Goal: Information Seeking & Learning: Learn about a topic

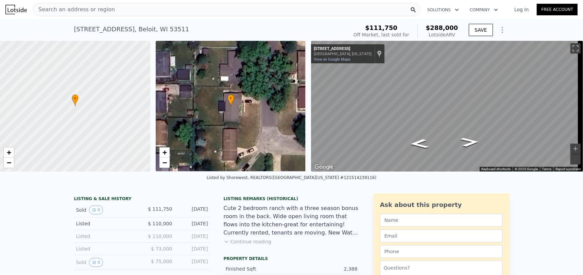
click at [501, 30] on icon "Show Options" at bounding box center [502, 30] width 8 height 8
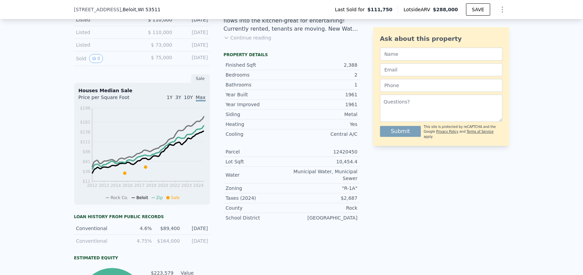
scroll to position [65, 0]
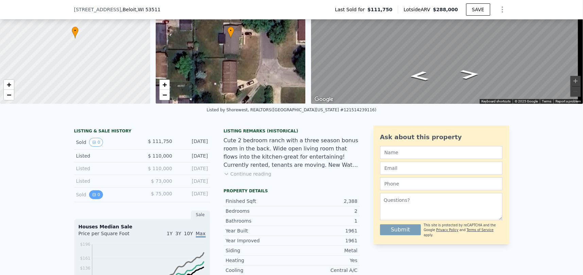
click at [98, 199] on button "0" at bounding box center [96, 194] width 14 height 9
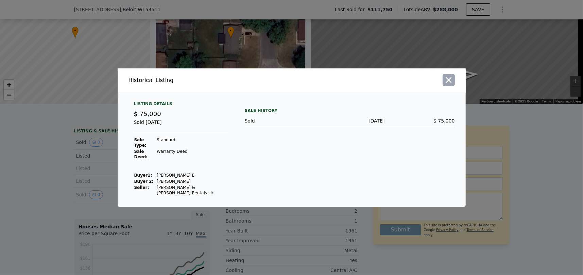
click at [451, 83] on icon "button" at bounding box center [449, 80] width 6 height 6
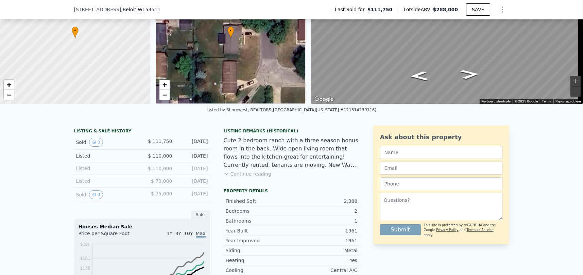
click at [82, 157] on div "Listed" at bounding box center [106, 155] width 60 height 7
click at [80, 159] on div "Listed" at bounding box center [106, 155] width 60 height 7
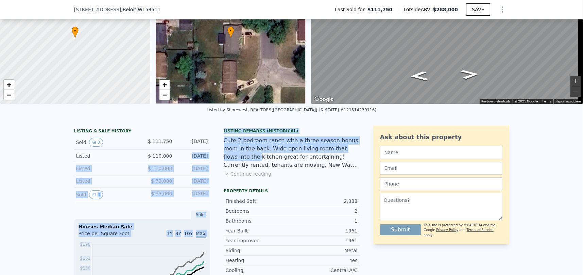
drag, startPoint x: 215, startPoint y: 163, endPoint x: 181, endPoint y: 163, distance: 33.6
click at [197, 184] on div "[DATE]" at bounding box center [193, 180] width 30 height 7
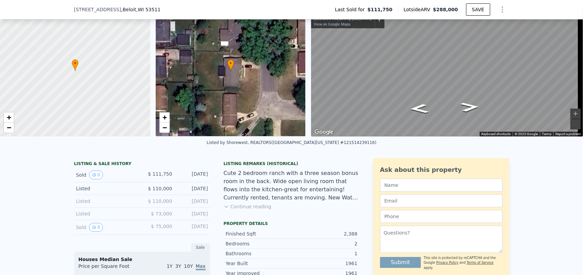
scroll to position [31, 0]
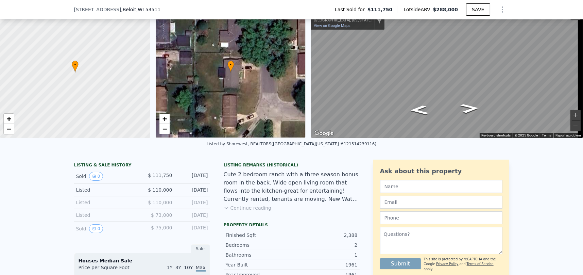
click at [232, 211] on button "Continue reading" at bounding box center [248, 207] width 48 height 7
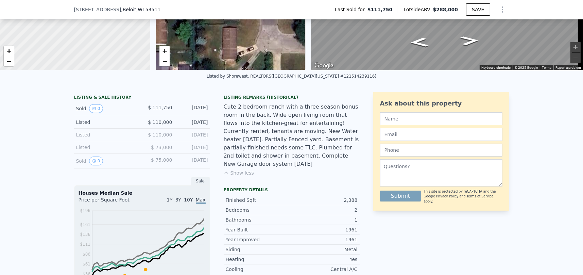
scroll to position [99, 0]
drag, startPoint x: 289, startPoint y: 162, endPoint x: 251, endPoint y: 161, distance: 38.1
click at [251, 161] on div "Cute 2 bedroom ranch with a three season bonus room in the back. Wide open livi…" at bounding box center [292, 134] width 136 height 65
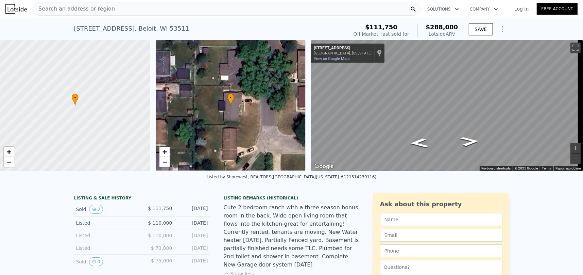
scroll to position [0, 0]
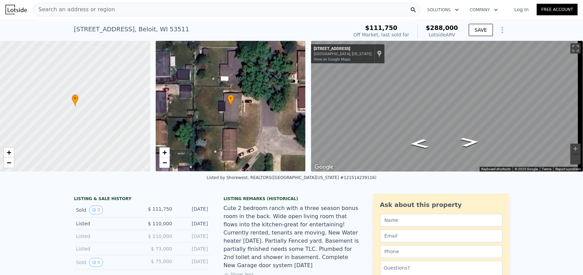
click at [110, 10] on div "Search an address or region" at bounding box center [227, 10] width 388 height 14
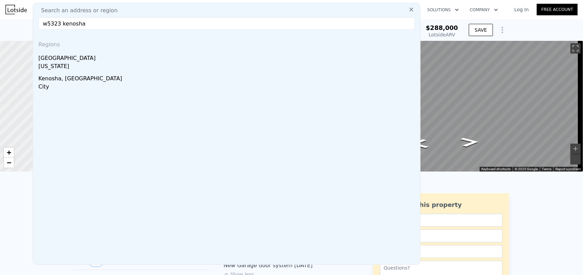
click at [91, 27] on input "w5323 kenosha" at bounding box center [226, 23] width 376 height 12
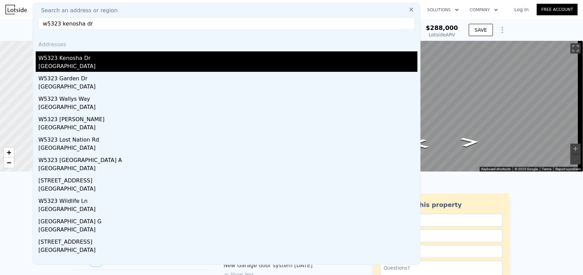
type input "w5323 kenosha dr"
click at [115, 62] on div "[GEOGRAPHIC_DATA]" at bounding box center [227, 67] width 379 height 10
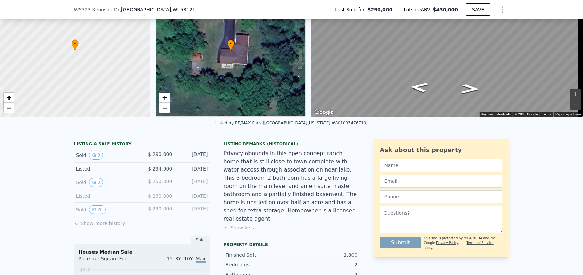
scroll to position [65, 0]
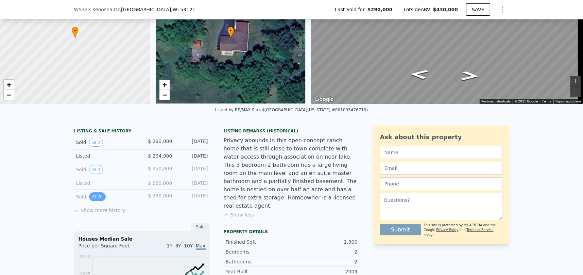
click at [98, 201] on button "20" at bounding box center [97, 196] width 17 height 9
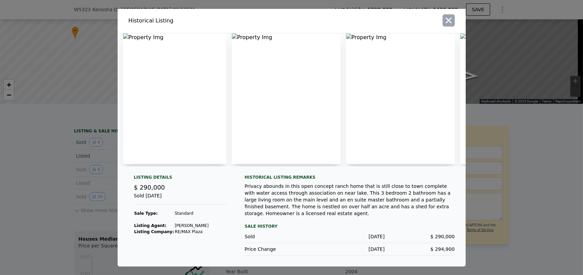
click at [450, 20] on icon "button" at bounding box center [449, 20] width 6 height 6
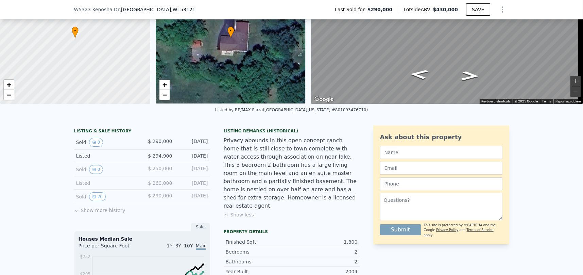
click at [77, 213] on button "Show more history" at bounding box center [99, 209] width 51 height 10
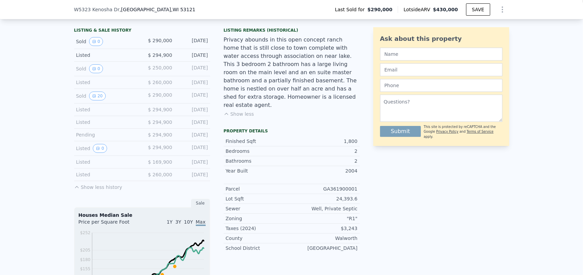
scroll to position [167, 0]
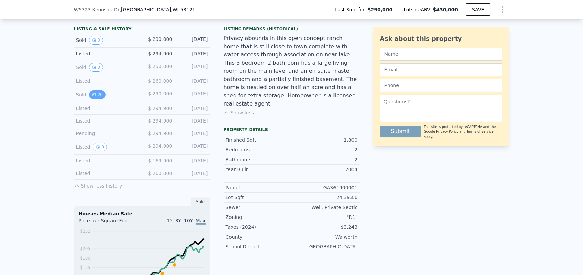
click at [96, 99] on button "20" at bounding box center [97, 94] width 17 height 9
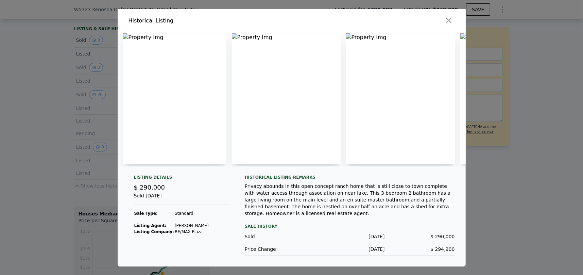
click at [173, 136] on img at bounding box center [174, 98] width 103 height 130
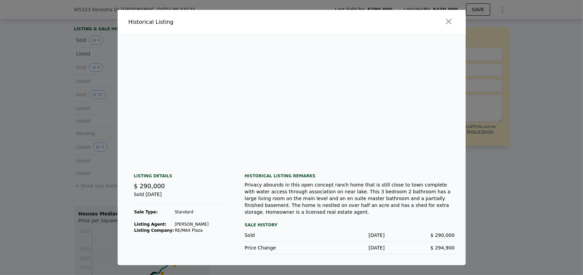
scroll to position [0, 1930]
click at [362, 38] on img at bounding box center [406, 99] width 98 height 130
click at [446, 22] on icon "button" at bounding box center [449, 22] width 10 height 10
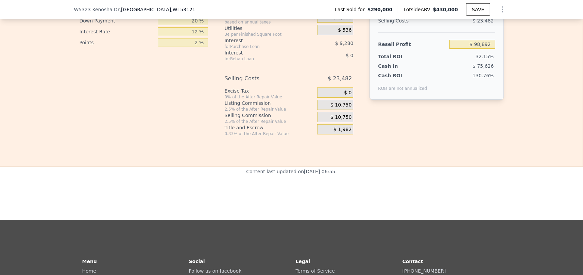
scroll to position [1119, 0]
